Goal: Transaction & Acquisition: Book appointment/travel/reservation

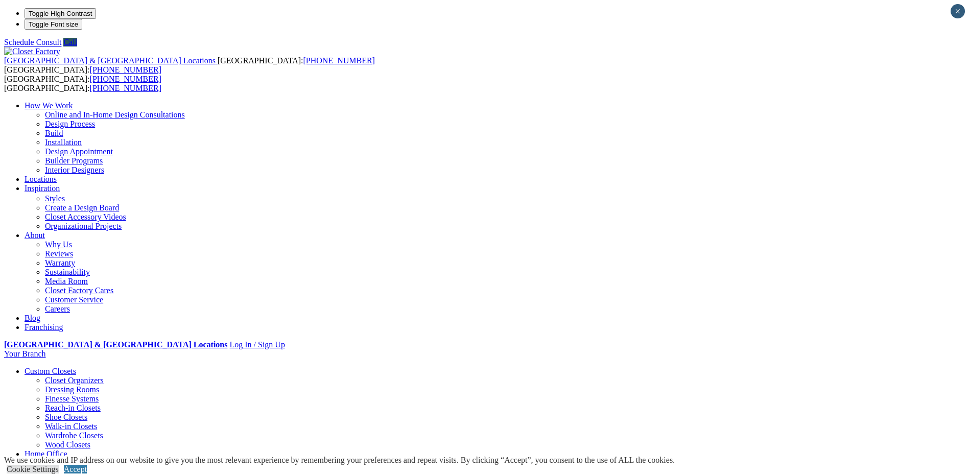
click at [57, 175] on link "Locations" at bounding box center [41, 179] width 32 height 9
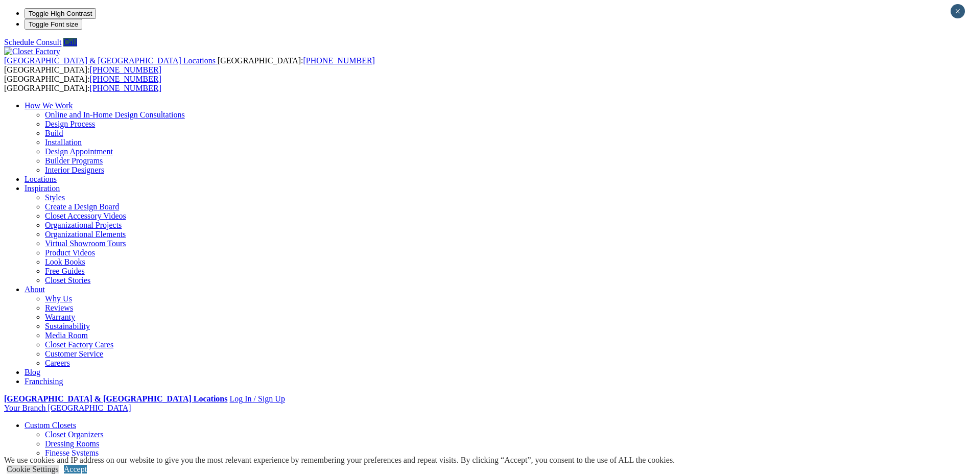
type input "*****"
click at [104, 430] on link "Closet Organizers" at bounding box center [74, 434] width 59 height 9
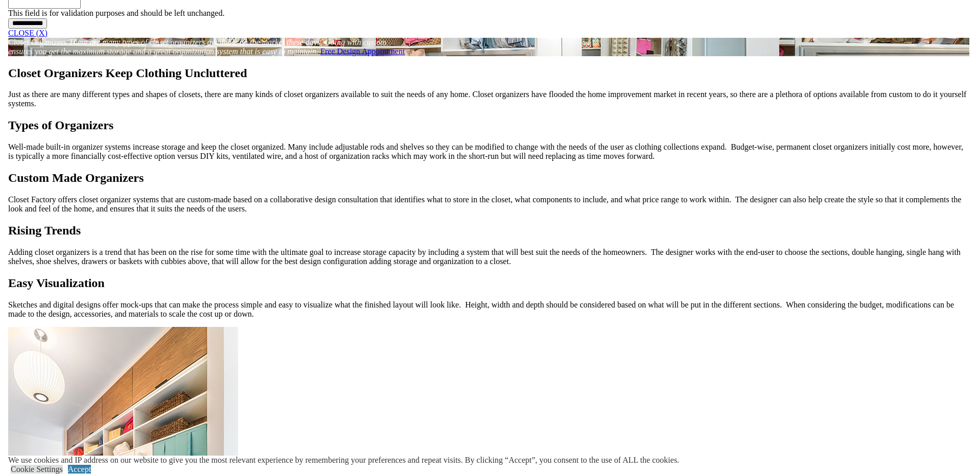
scroll to position [1073, 0]
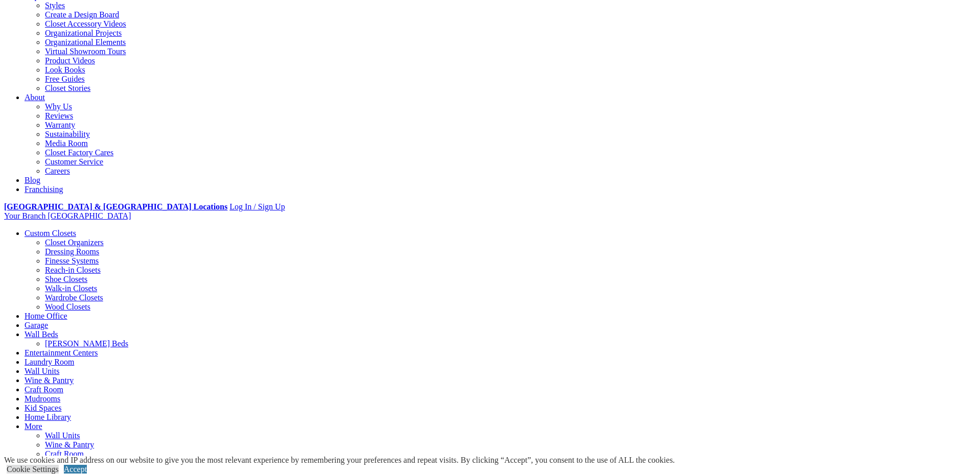
scroll to position [0, 0]
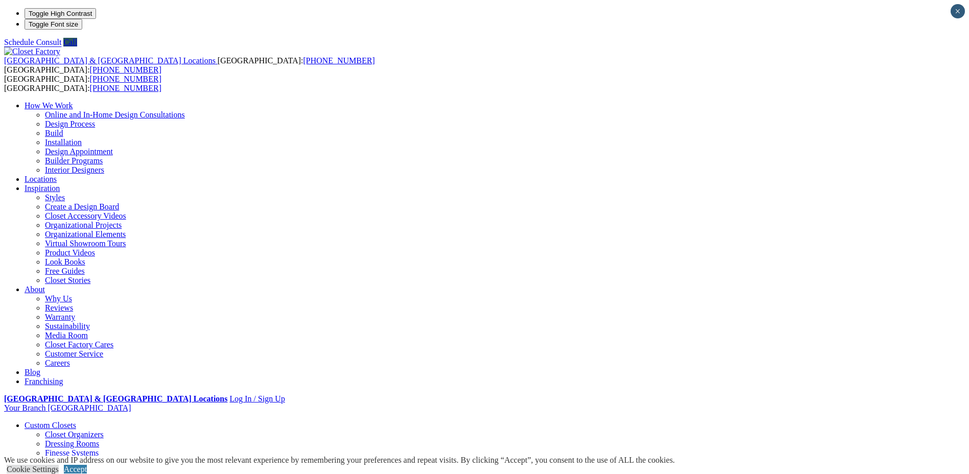
click at [97, 474] on link "Walk-in Closets" at bounding box center [71, 480] width 52 height 9
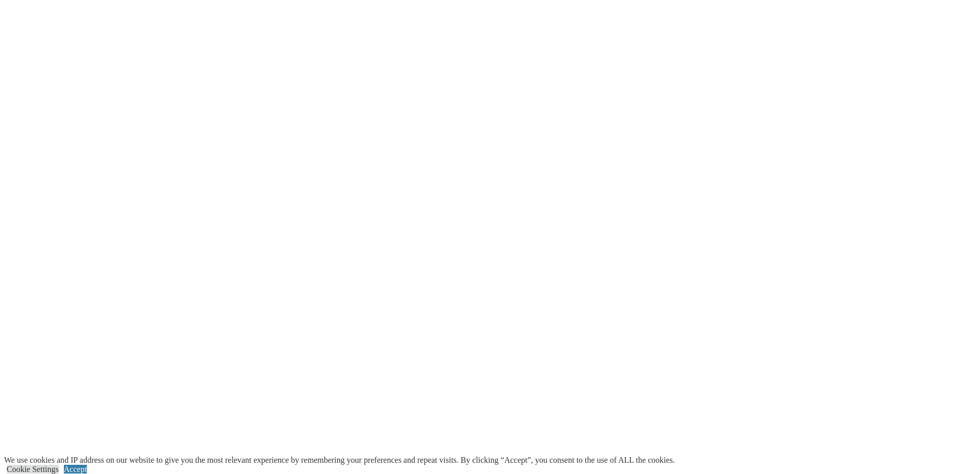
scroll to position [2605, 0]
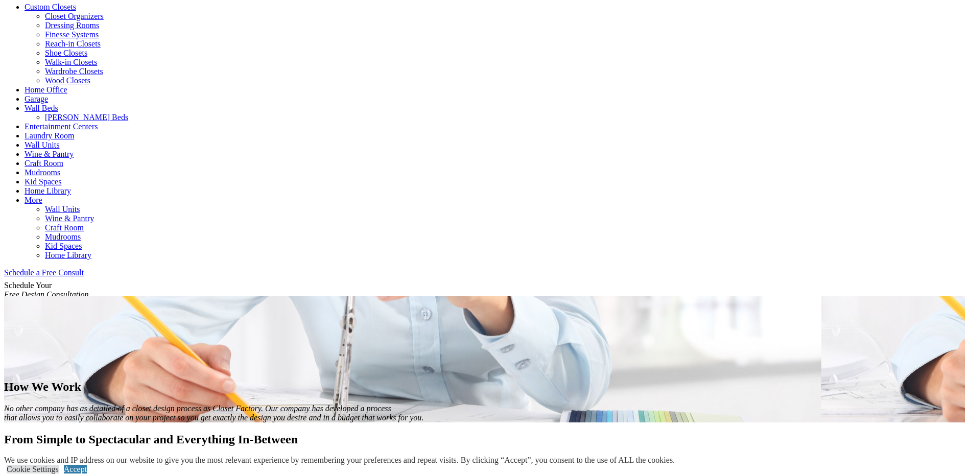
scroll to position [562, 0]
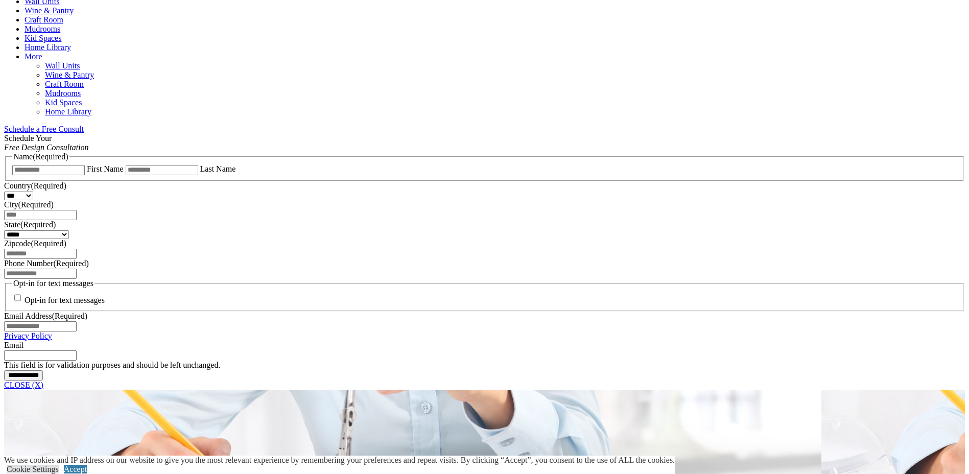
click at [84, 125] on span "Schedule a Free Consult (opens a dropdown menu)" at bounding box center [84, 129] width 0 height 9
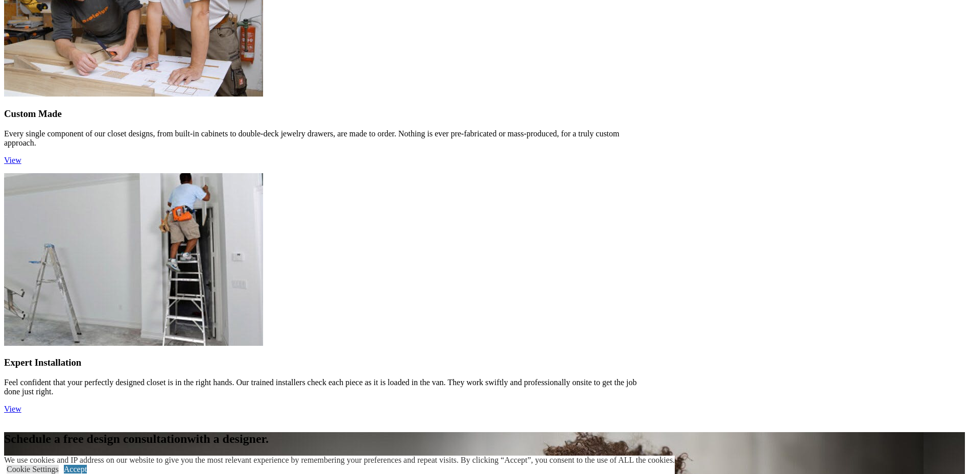
scroll to position [1403, 0]
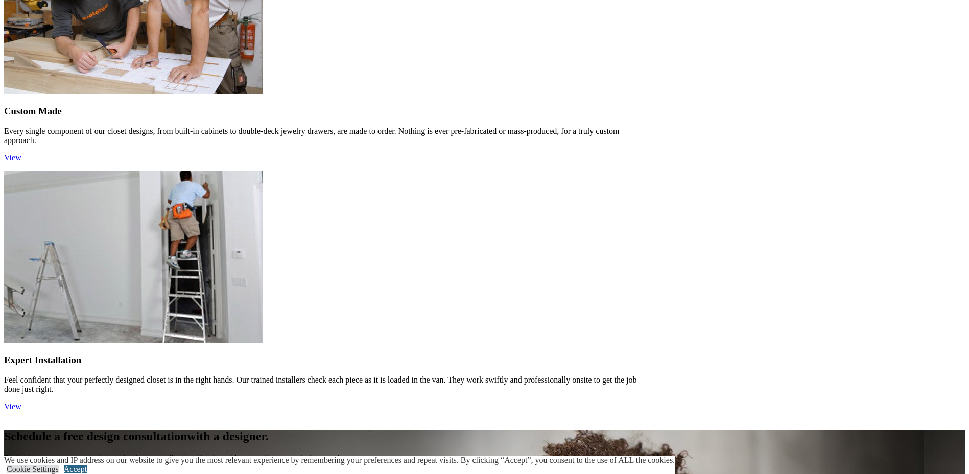
click at [87, 465] on link "Accept" at bounding box center [75, 469] width 23 height 9
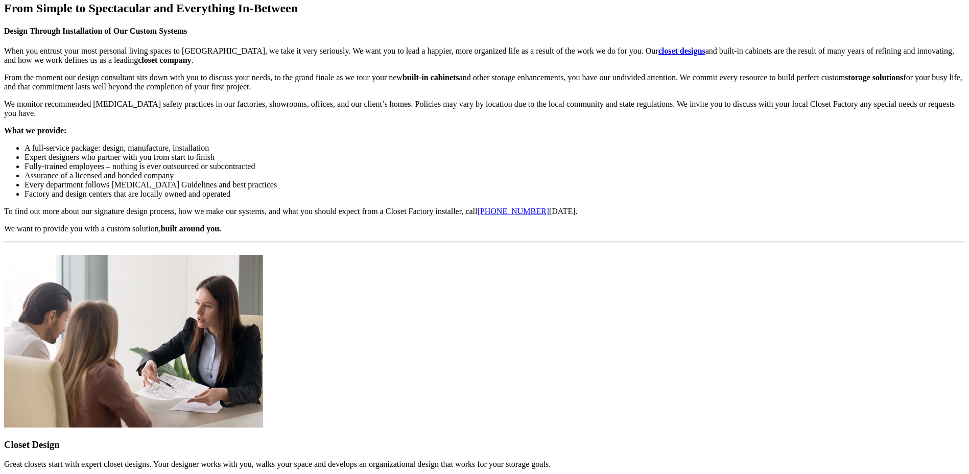
scroll to position [688, 0]
